Goal: Navigation & Orientation: Find specific page/section

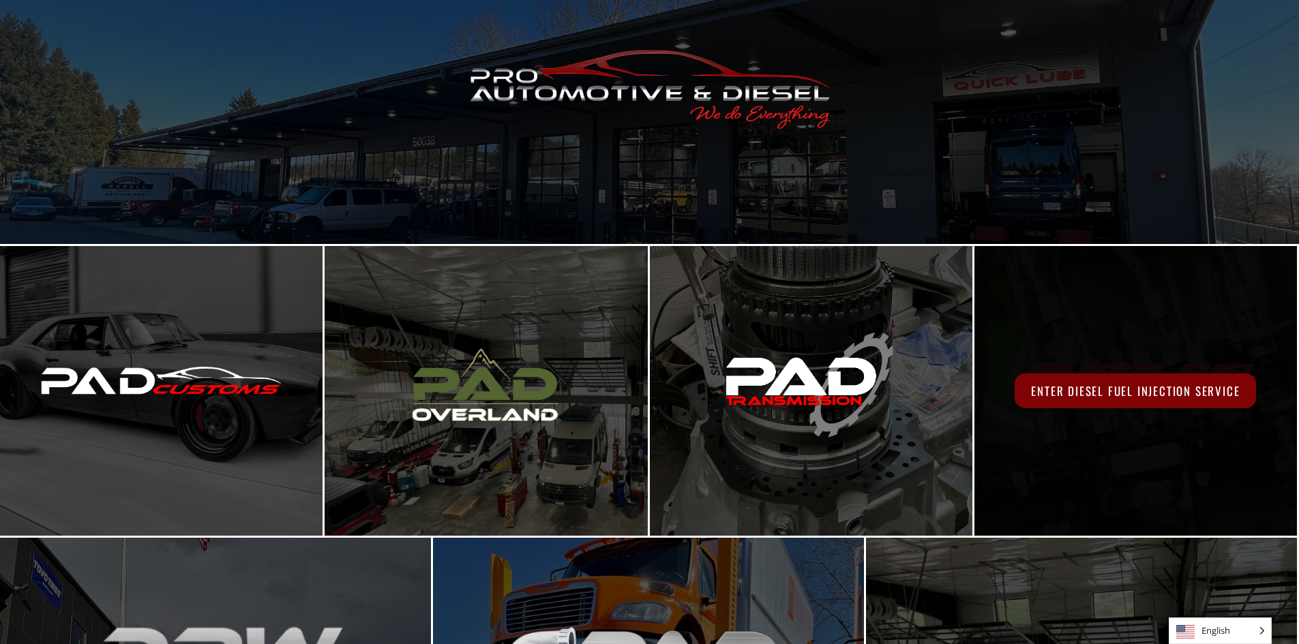
scroll to position [152, 0]
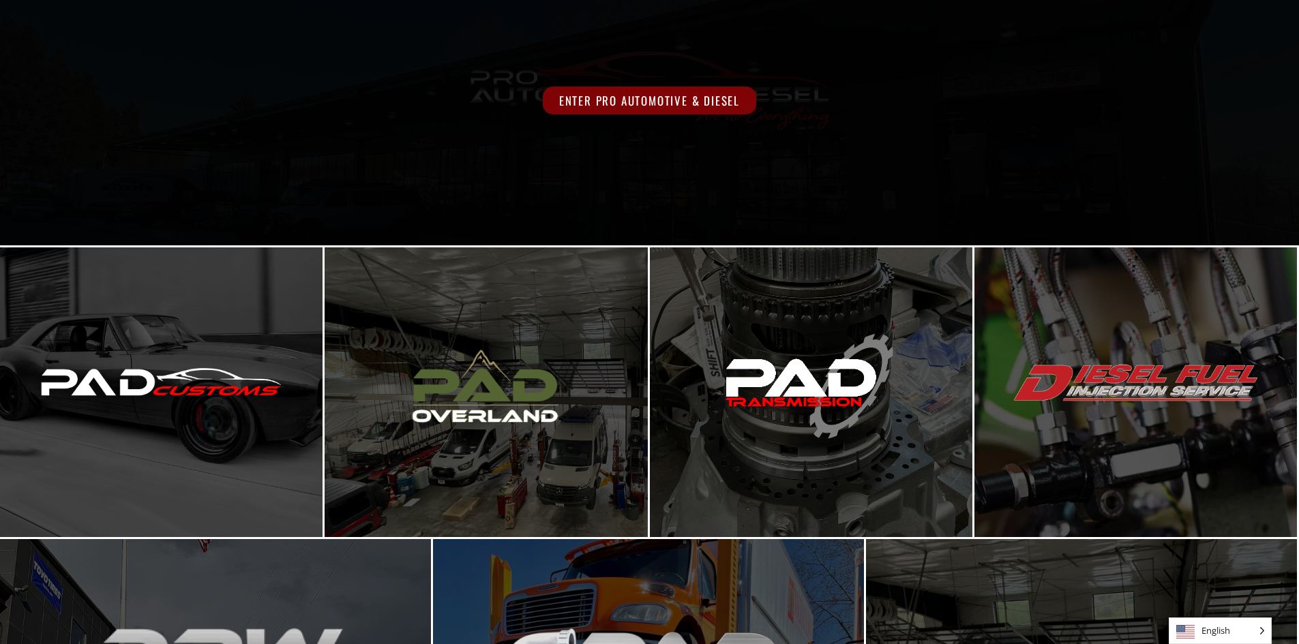
click at [647, 98] on span "Enter Pro Automotive & Diesel" at bounding box center [649, 101] width 213 height 28
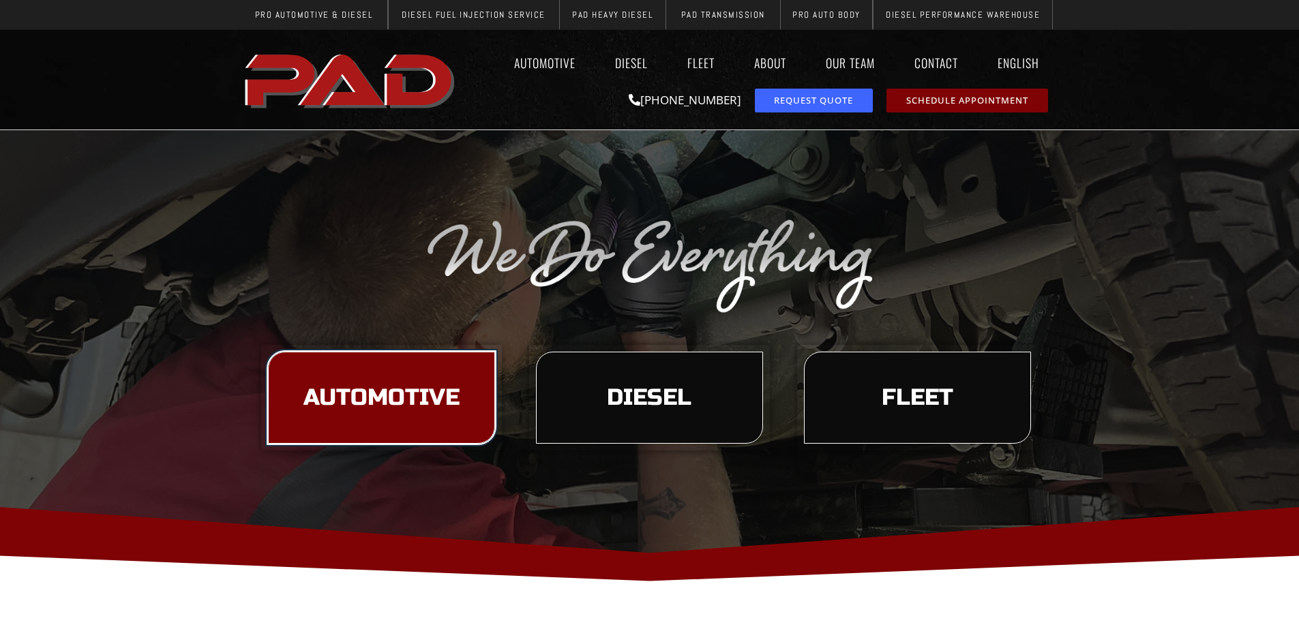
click at [400, 389] on span "Automotive" at bounding box center [381, 398] width 156 height 23
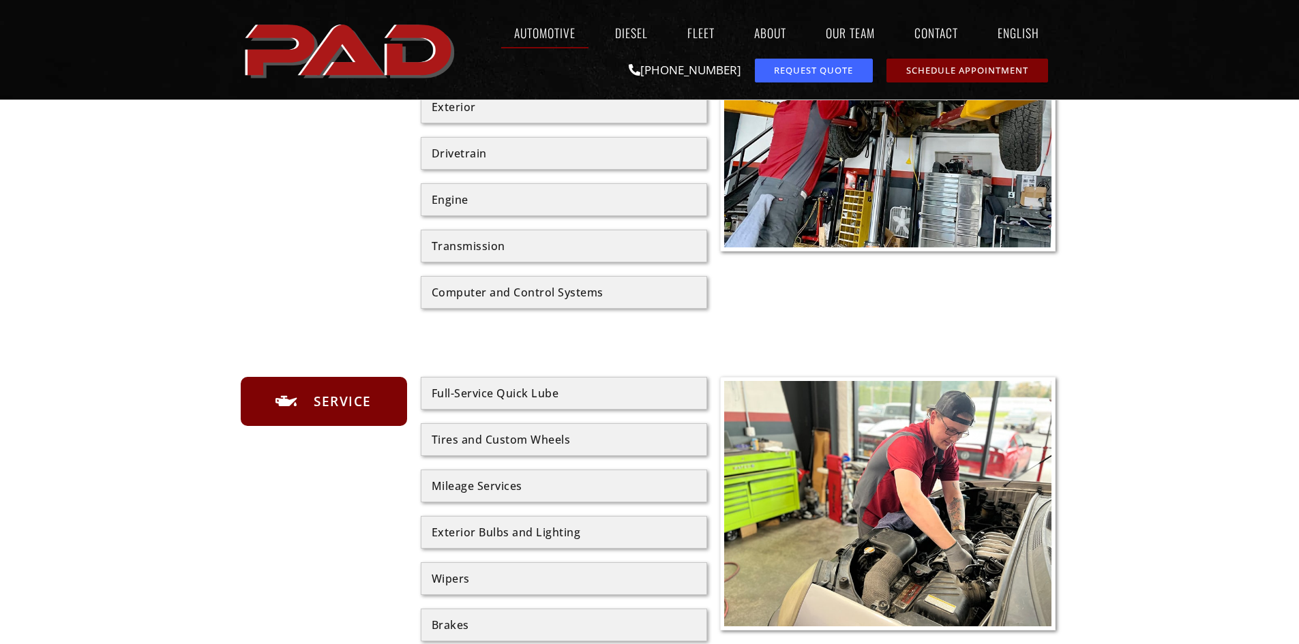
scroll to position [409, 0]
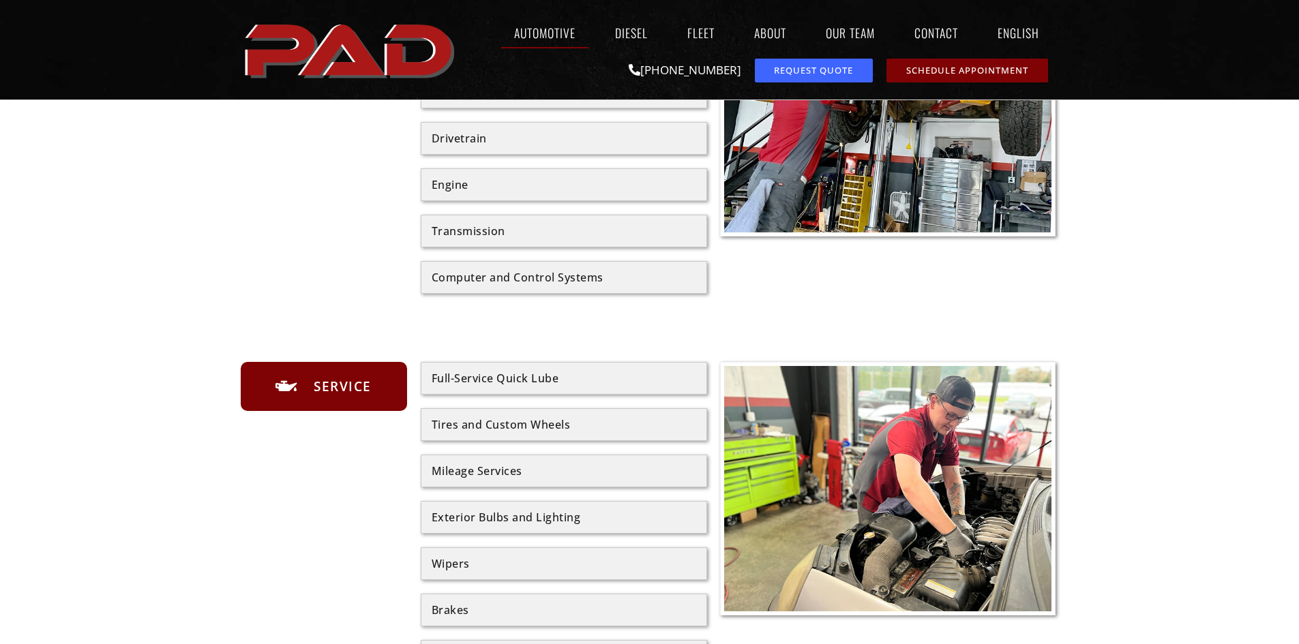
click at [495, 426] on div "Tires and Custom Wheels" at bounding box center [564, 424] width 265 height 11
click at [672, 423] on div "Tires and Custom Wheels" at bounding box center [564, 424] width 265 height 11
click at [544, 426] on div "Tires and Custom Wheels" at bounding box center [564, 424] width 265 height 11
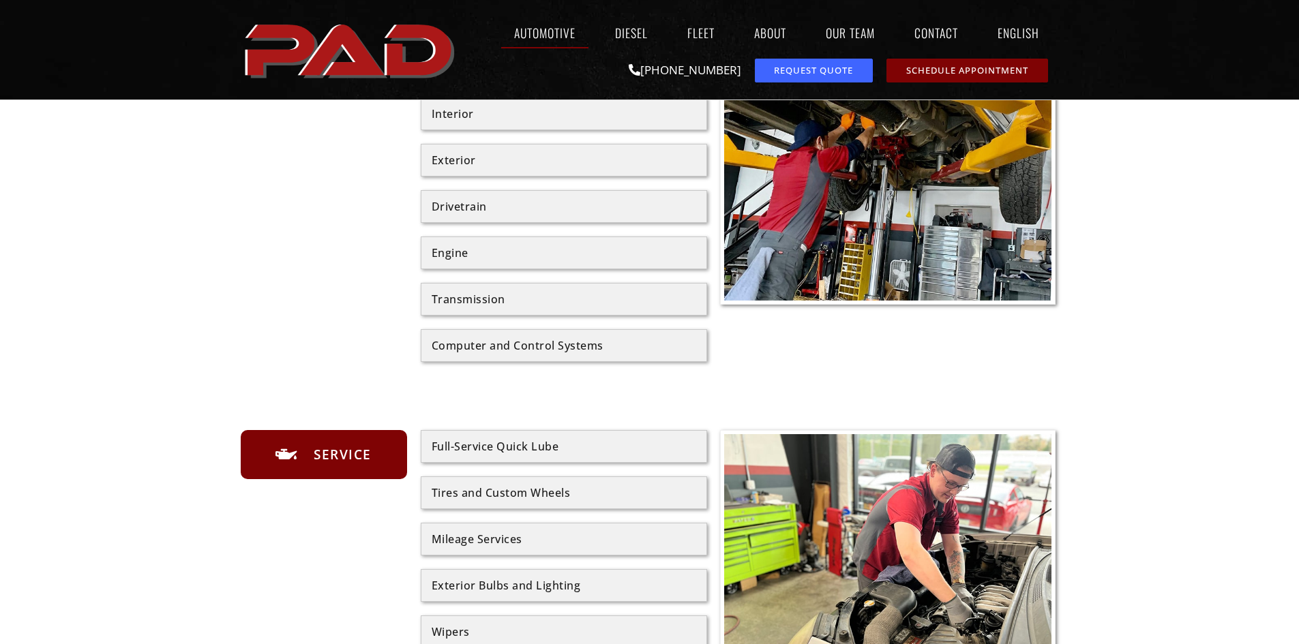
scroll to position [477, 0]
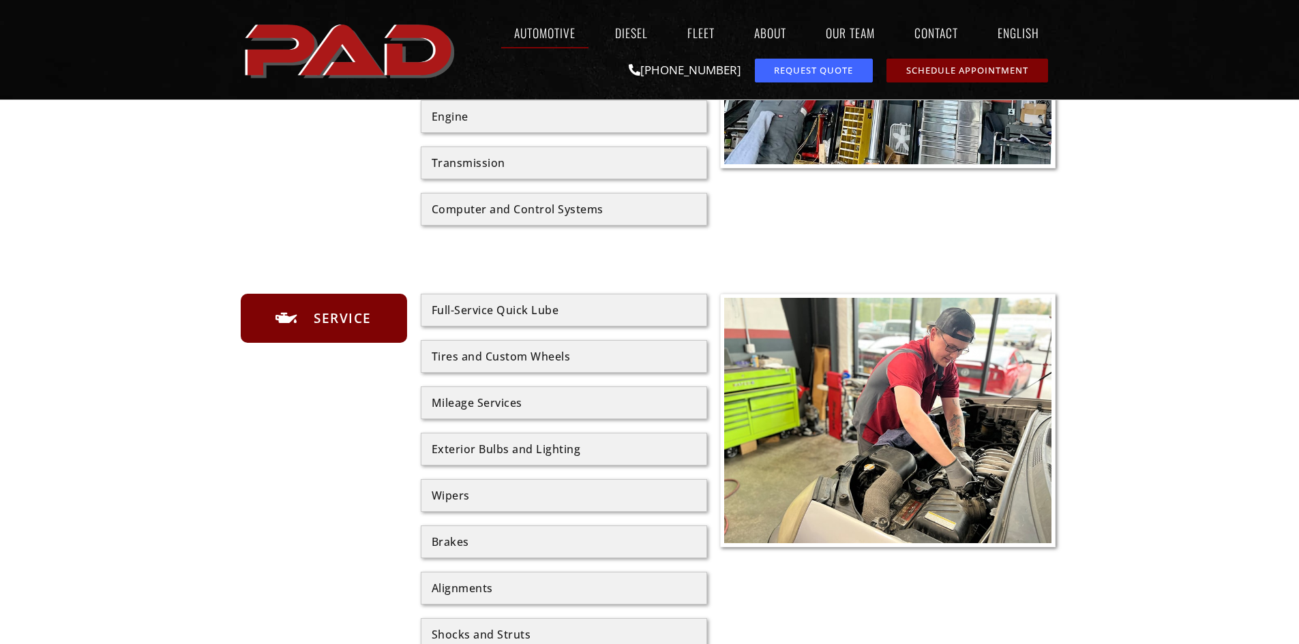
click at [453, 366] on div "Tires and Custom Wheels" at bounding box center [564, 356] width 286 height 33
click at [470, 355] on div "Tires and Custom Wheels" at bounding box center [564, 356] width 265 height 11
click at [353, 317] on span "Service" at bounding box center [340, 319] width 61 height 22
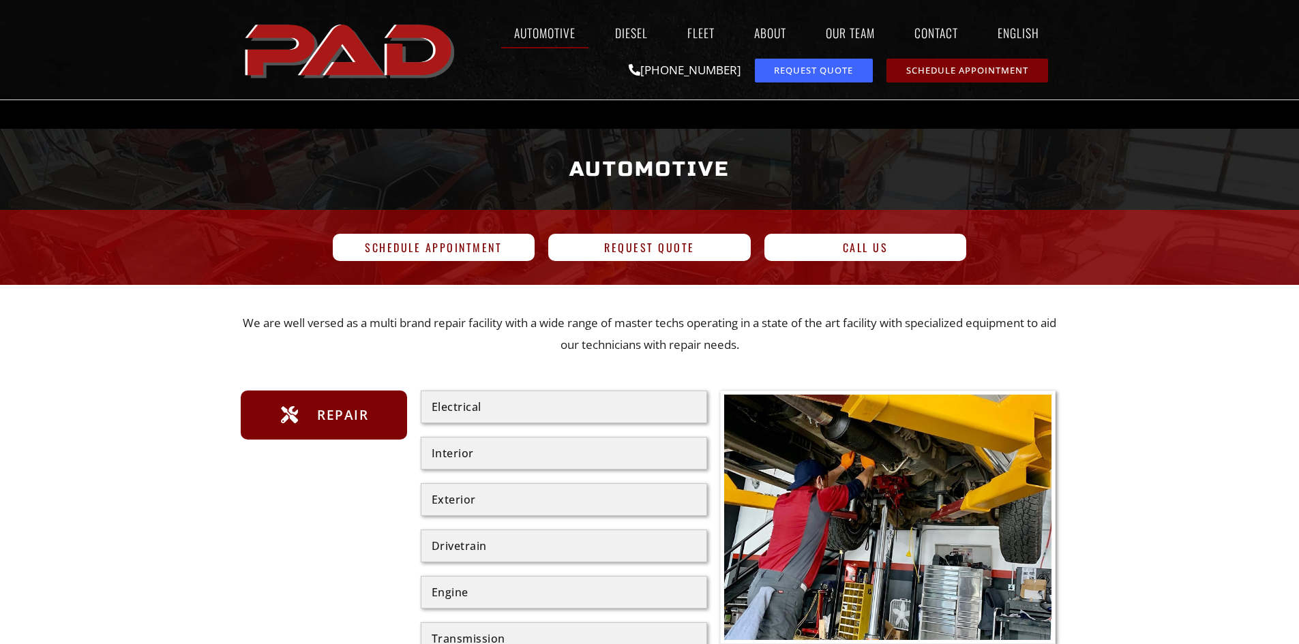
scroll to position [0, 0]
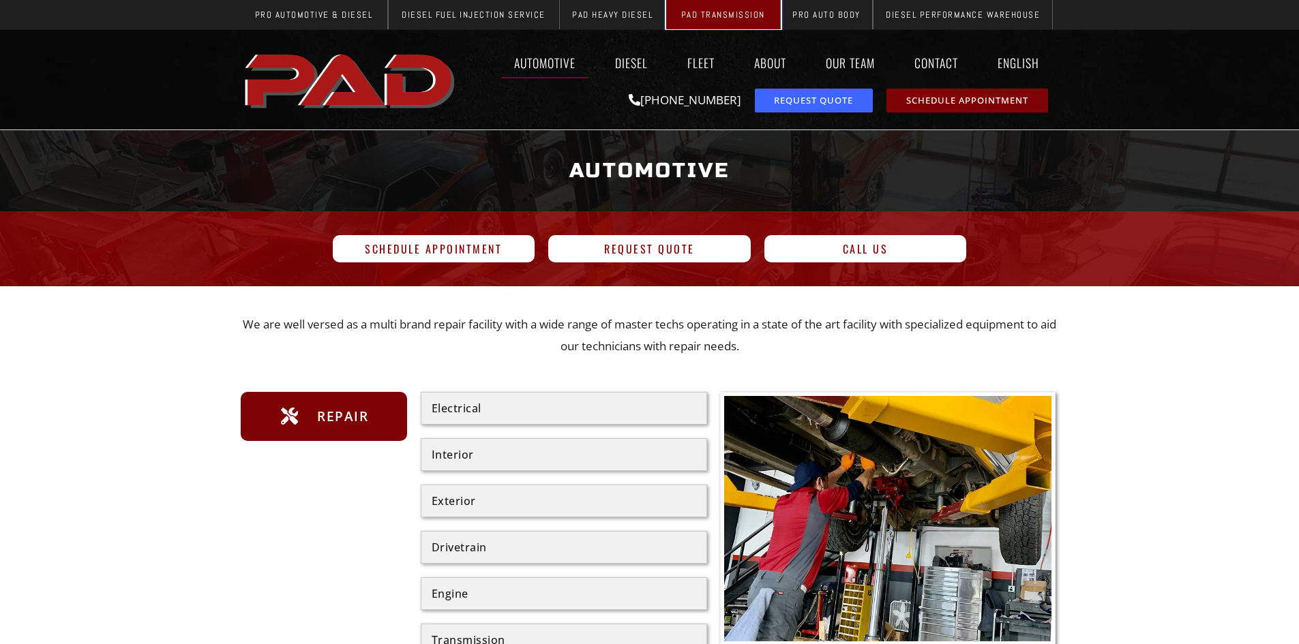
click at [724, 13] on span "PAD Transmission" at bounding box center [723, 14] width 84 height 9
